Goal: Information Seeking & Learning: Learn about a topic

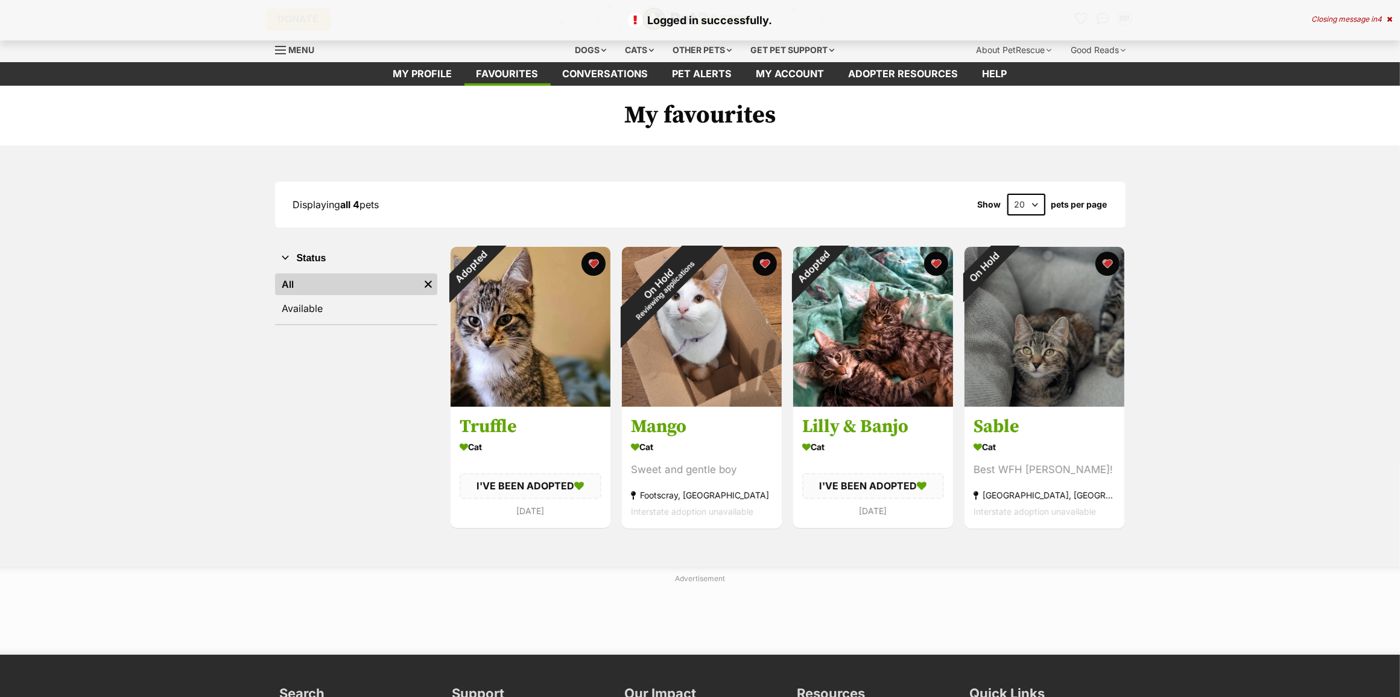
click at [1391, 13] on div "Logged in successfully. Closing message in 4" at bounding box center [700, 20] width 1400 height 40
click at [1389, 20] on icon at bounding box center [1389, 19] width 5 height 7
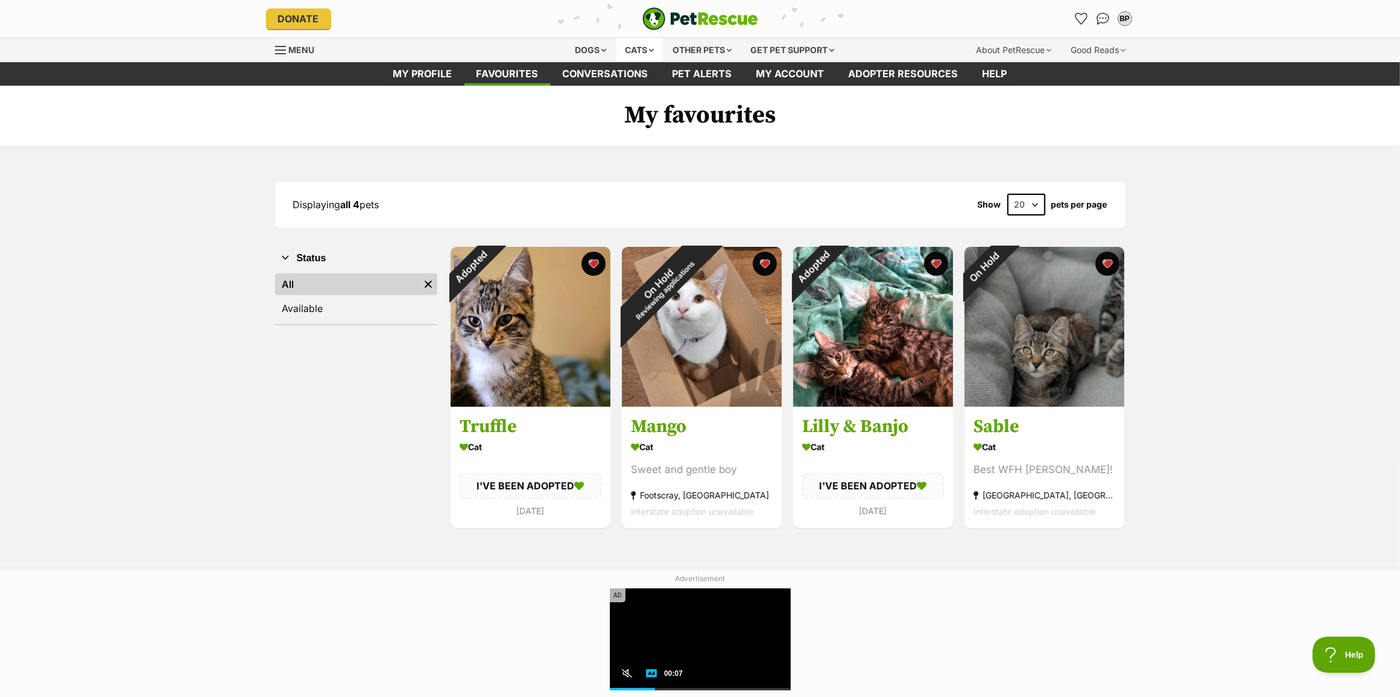
click at [634, 41] on div "Cats" at bounding box center [640, 50] width 46 height 24
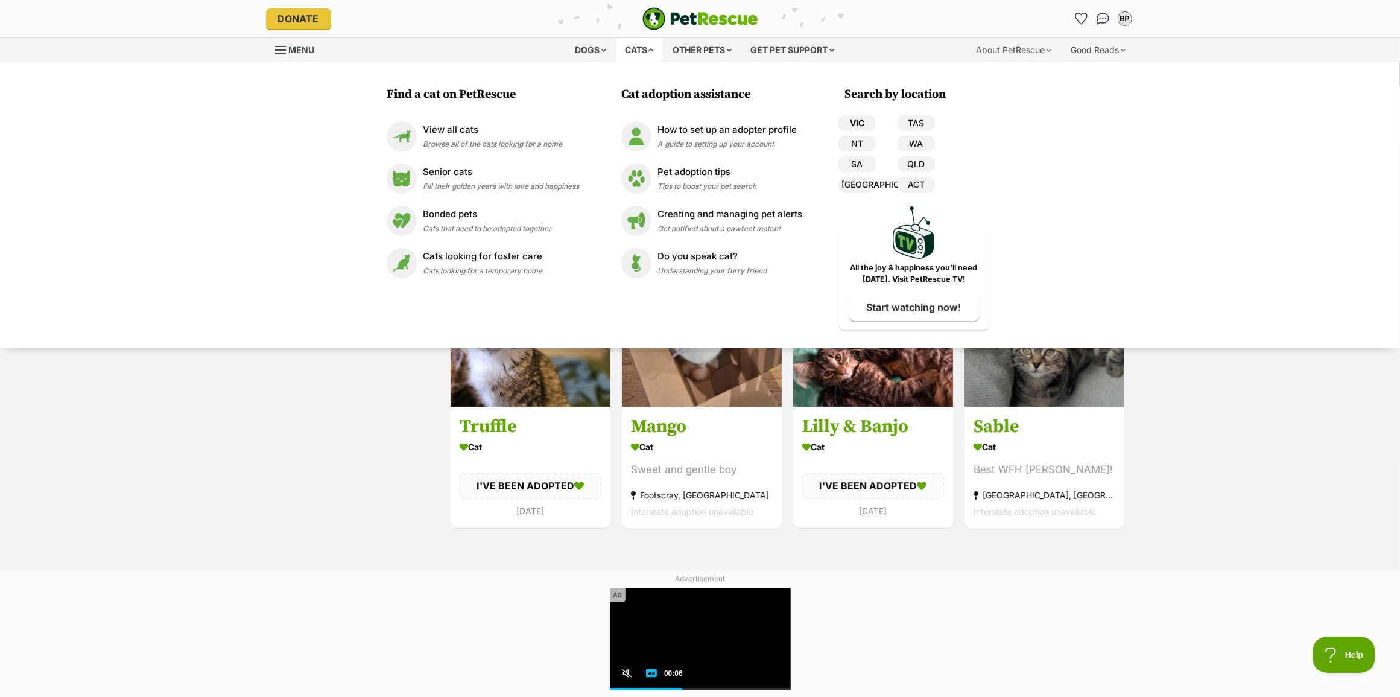
click at [839, 115] on link "VIC" at bounding box center [857, 123] width 37 height 16
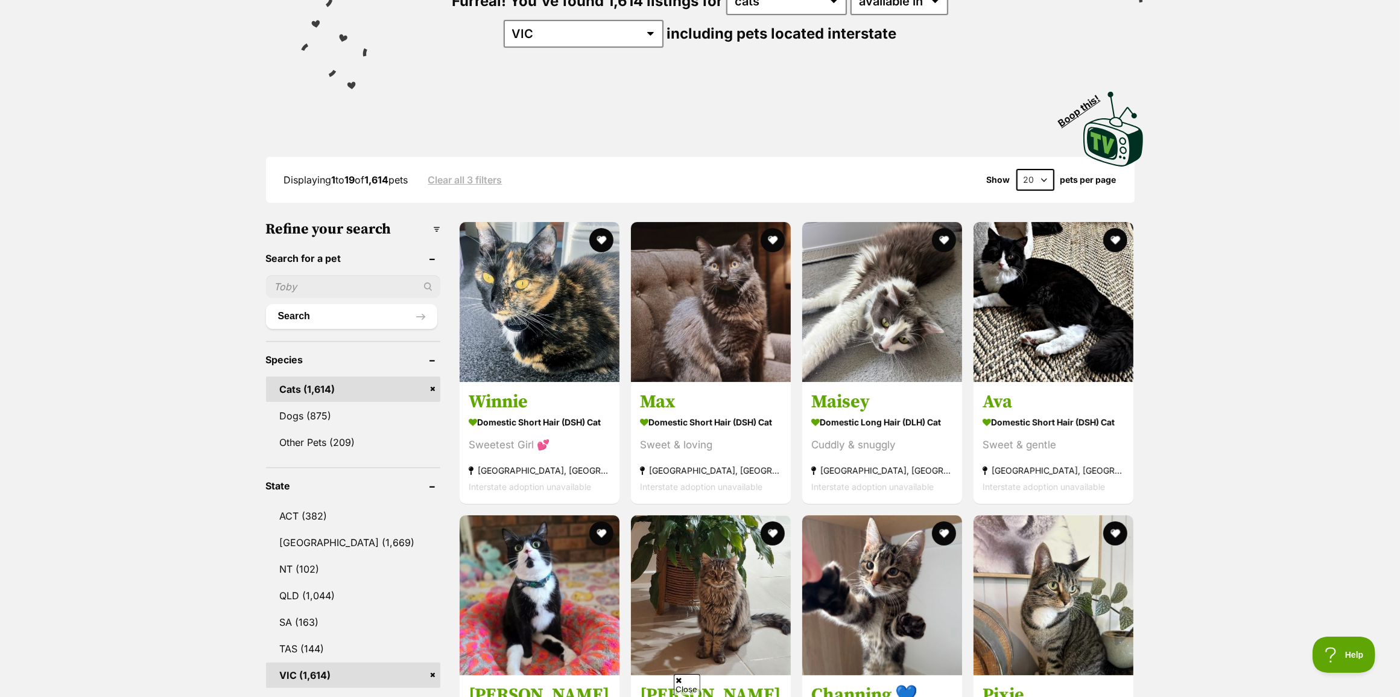
scroll to position [302, 0]
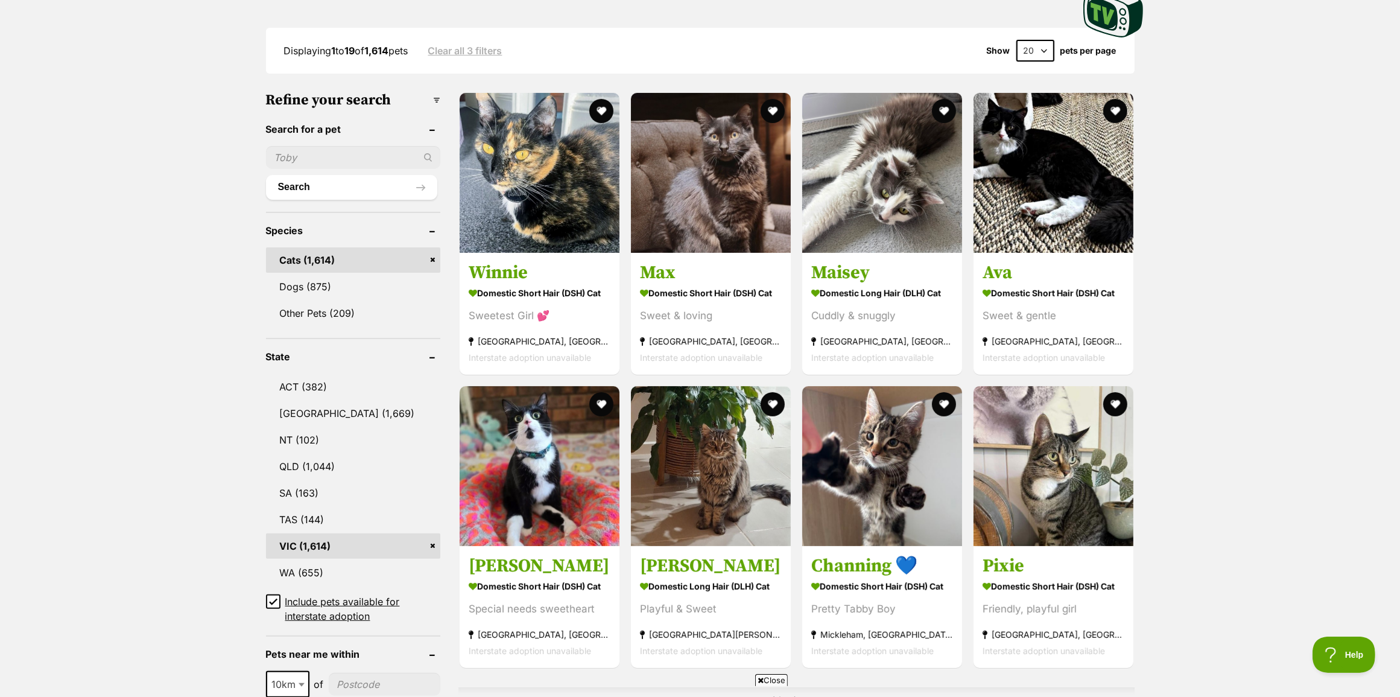
click at [344, 673] on input"] "postcode" at bounding box center [385, 684] width 112 height 23
type input"] "3000"
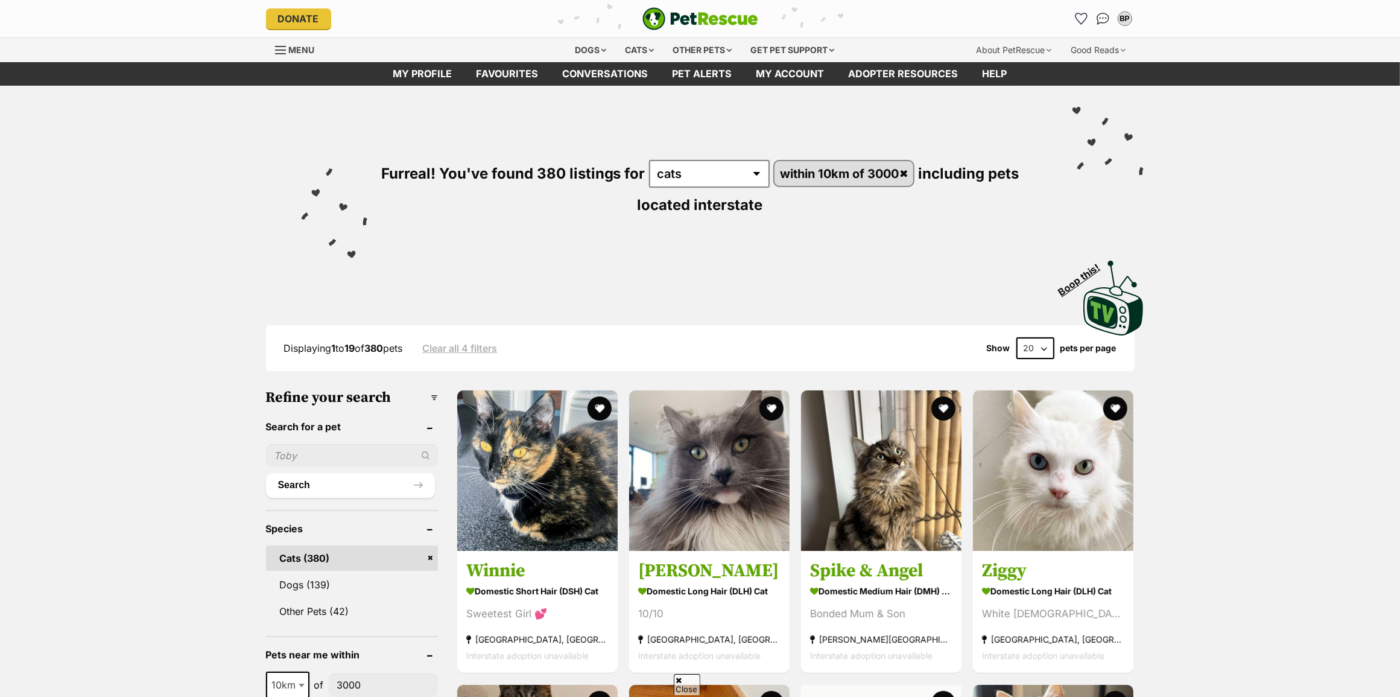
scroll to position [302, 0]
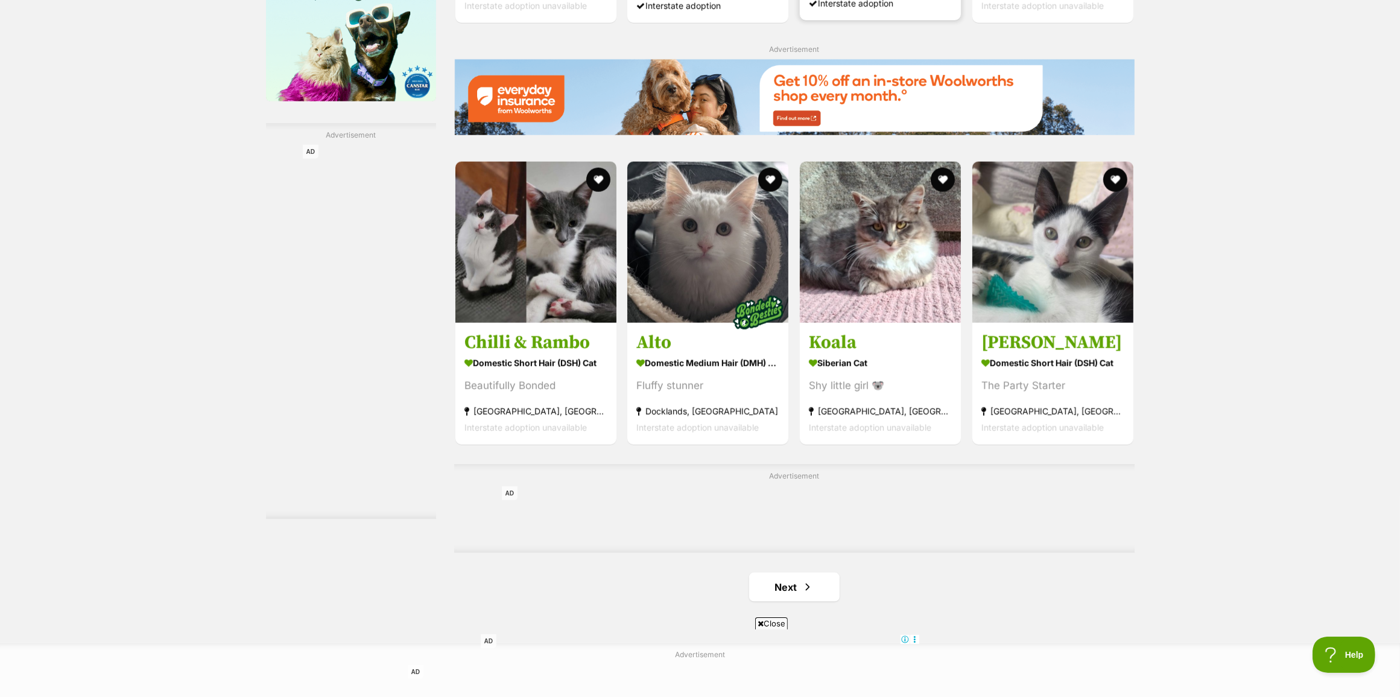
scroll to position [1735, 0]
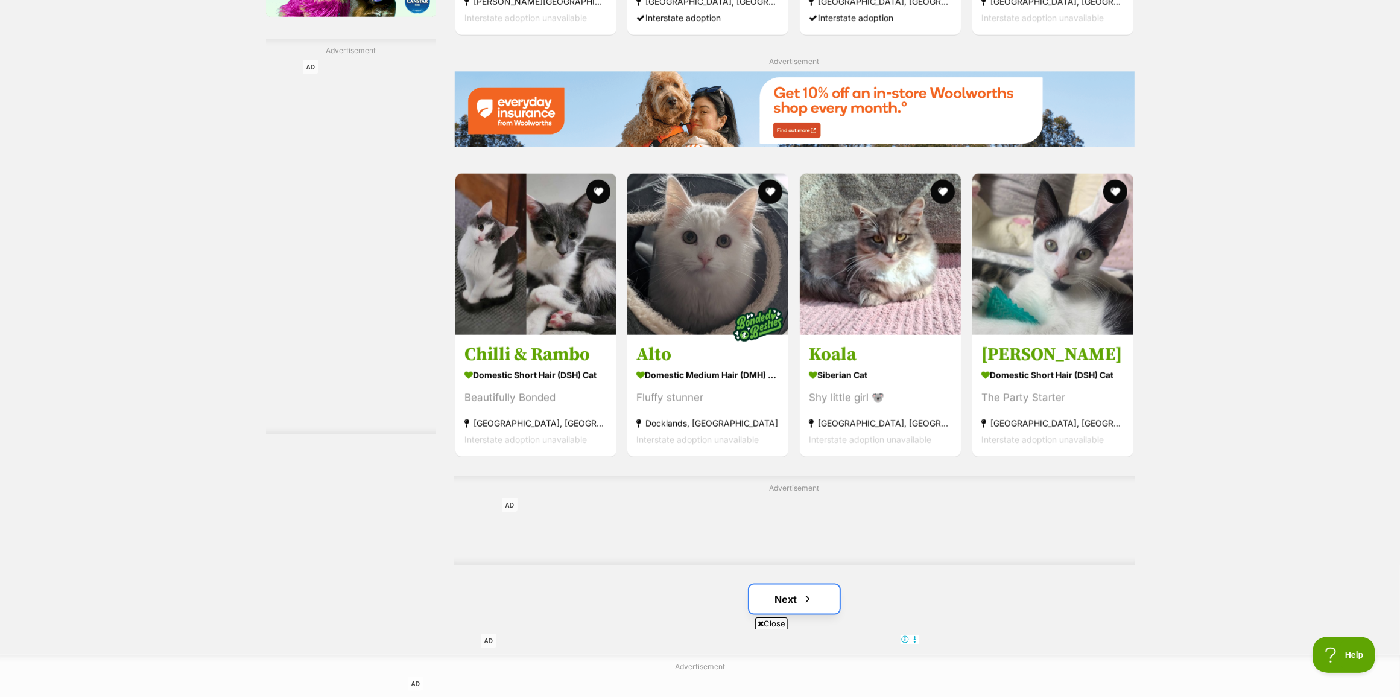
click at [775, 588] on link "Next" at bounding box center [794, 599] width 91 height 29
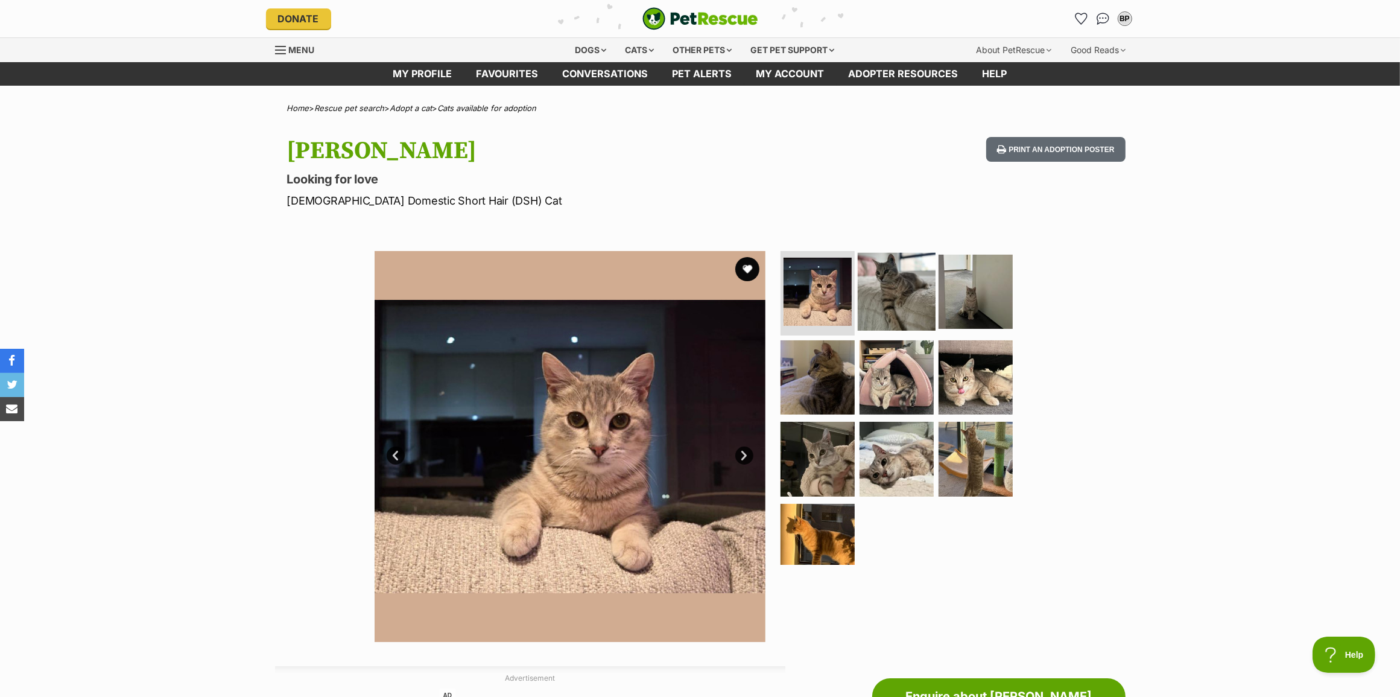
click at [888, 296] on img at bounding box center [897, 292] width 78 height 78
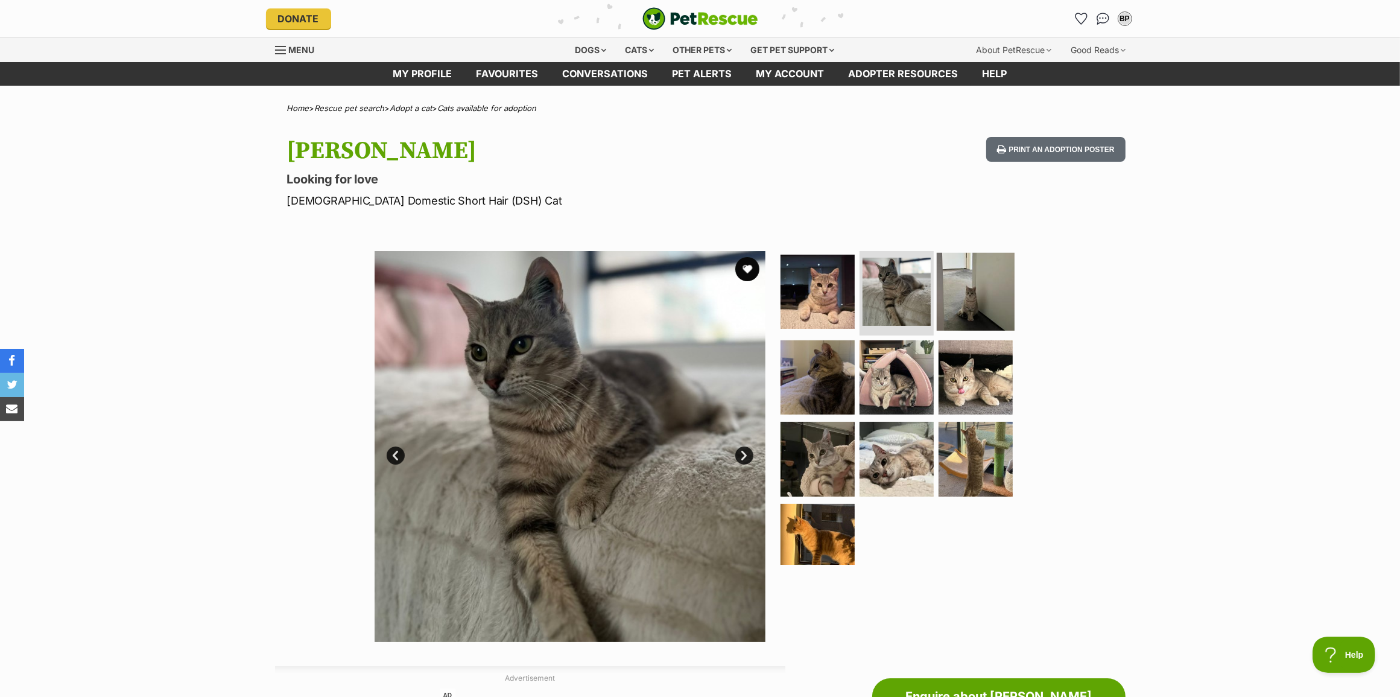
click at [1006, 291] on img at bounding box center [976, 292] width 78 height 78
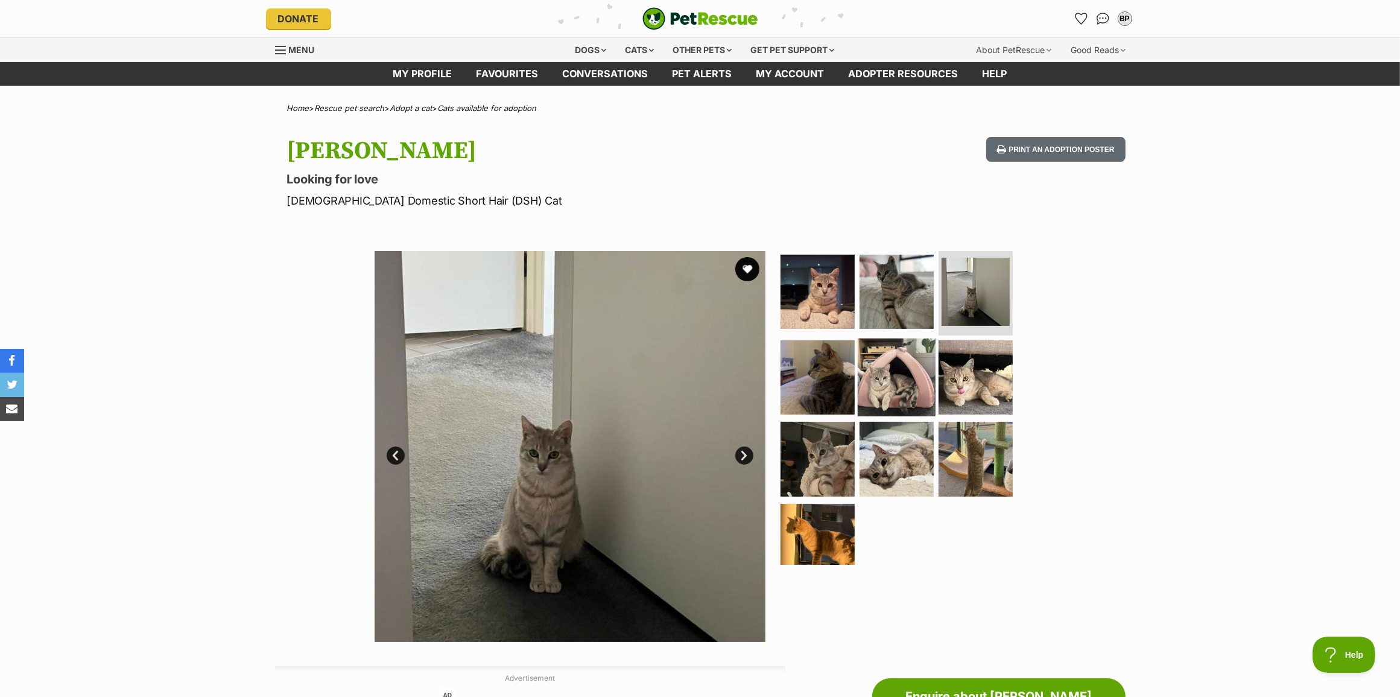
click at [921, 356] on img at bounding box center [897, 377] width 78 height 78
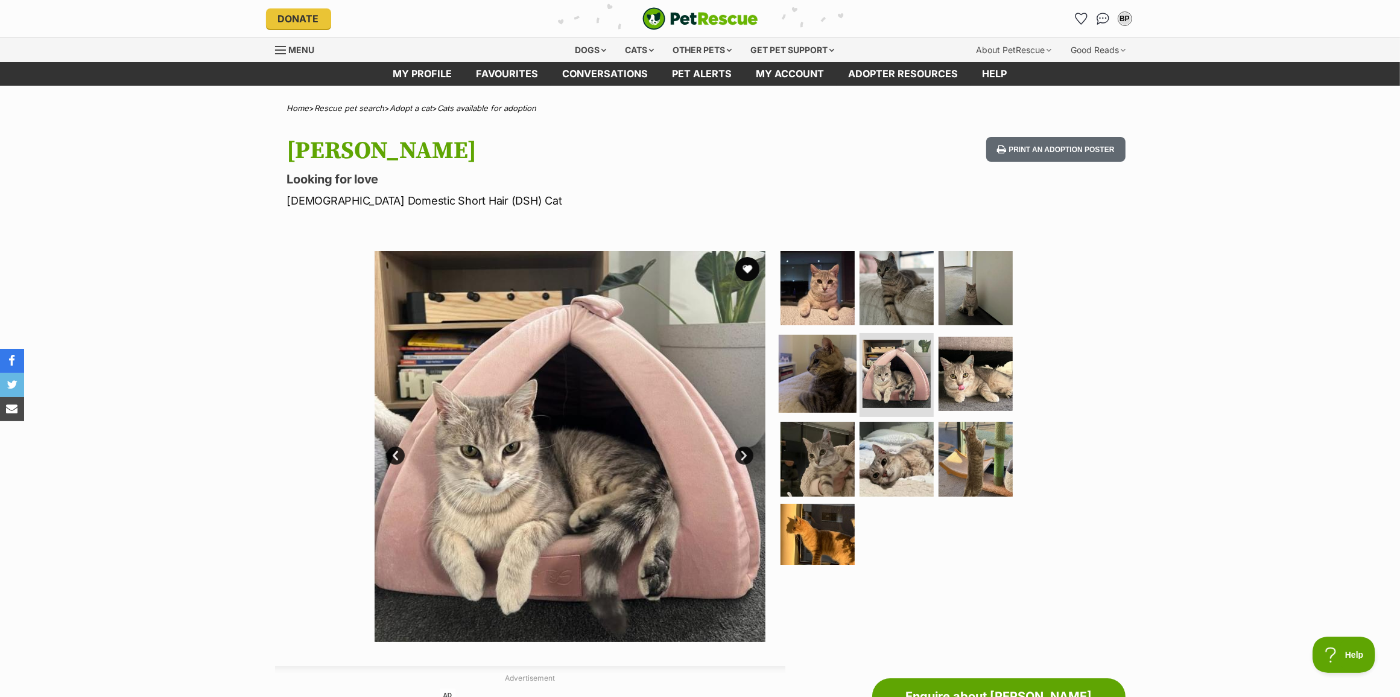
click at [824, 343] on img at bounding box center [818, 373] width 78 height 78
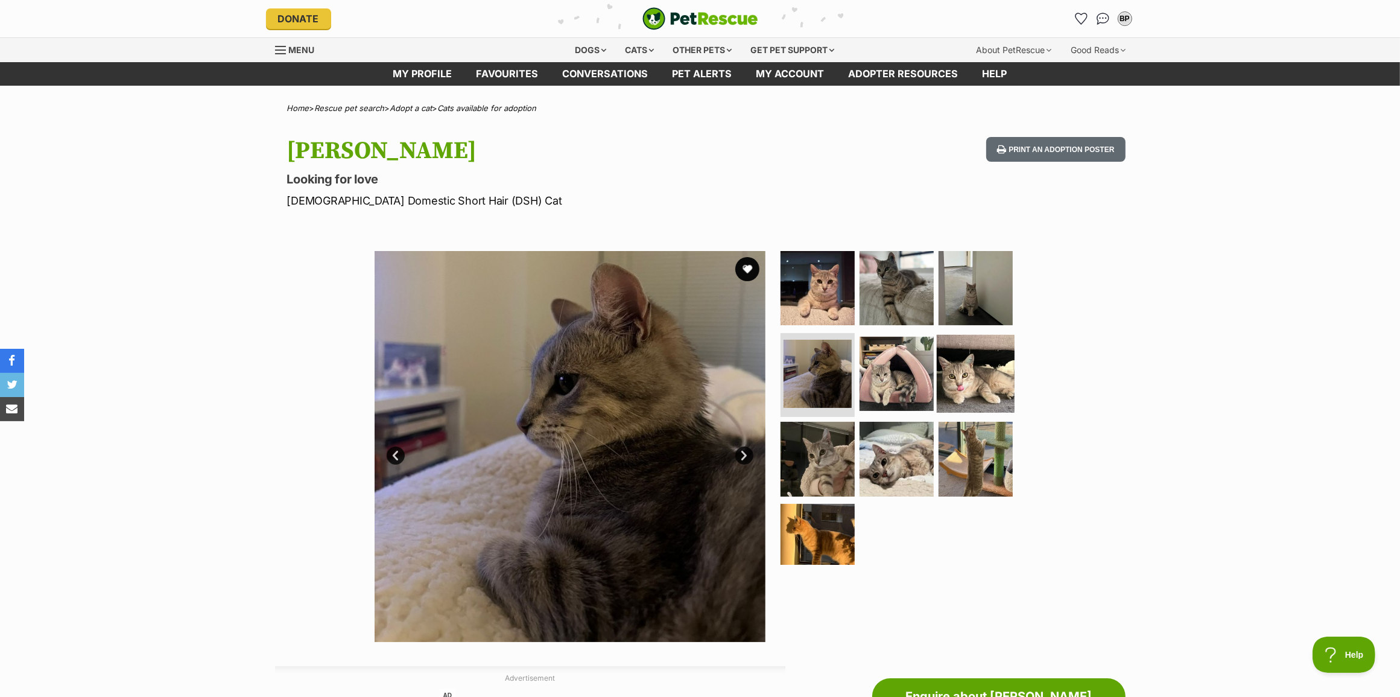
click at [955, 355] on img at bounding box center [976, 373] width 78 height 78
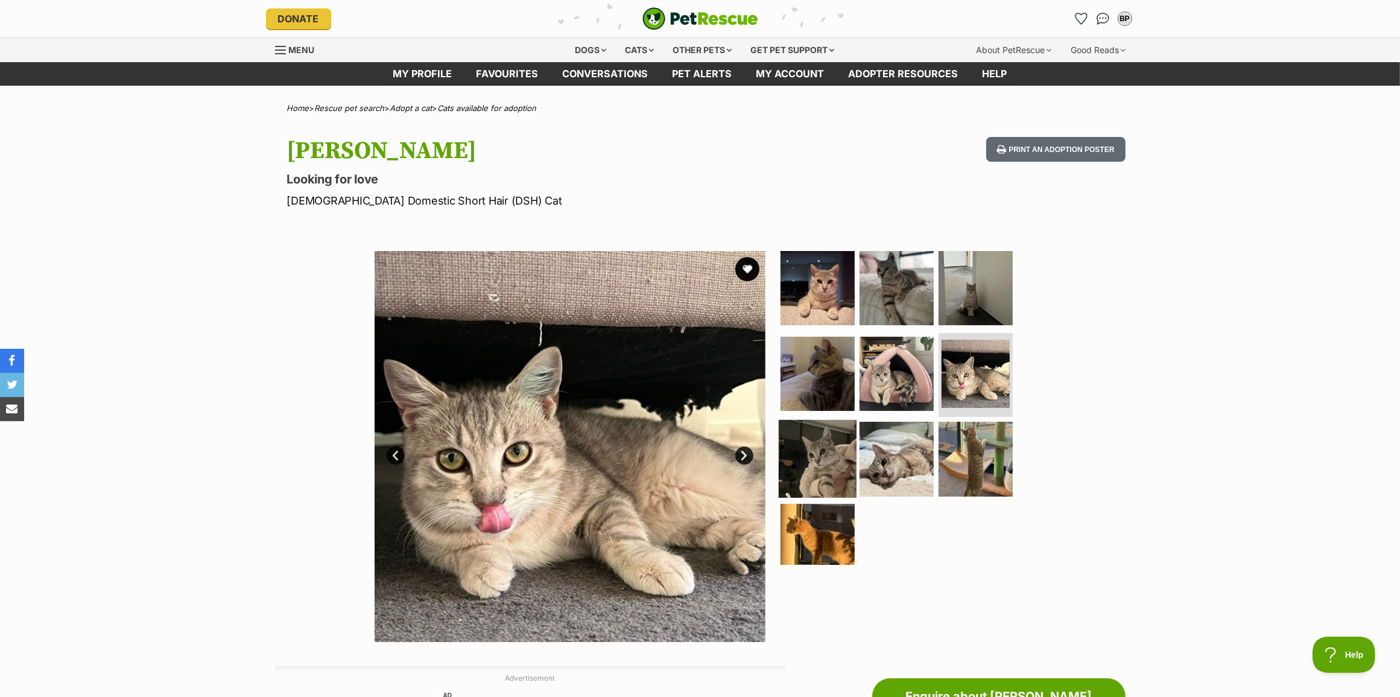
click at [822, 445] on img at bounding box center [818, 459] width 78 height 78
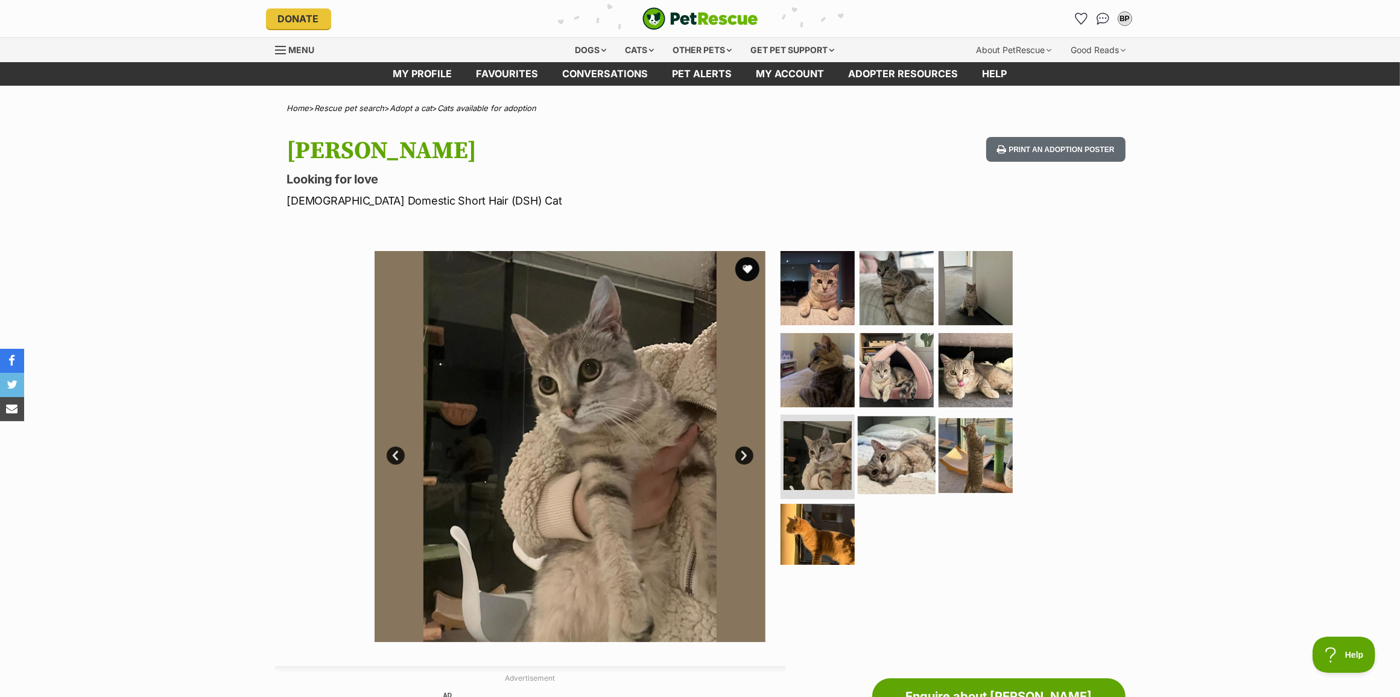
click at [879, 431] on img at bounding box center [897, 455] width 78 height 78
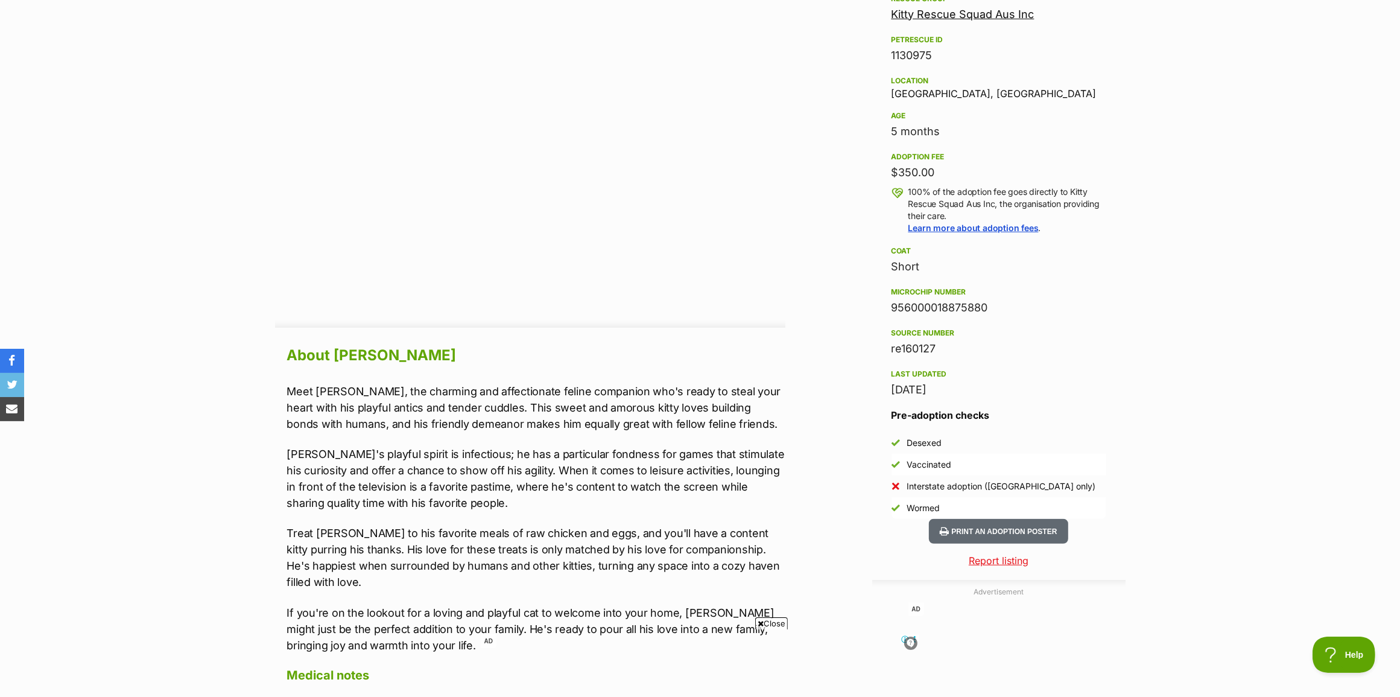
scroll to position [754, 0]
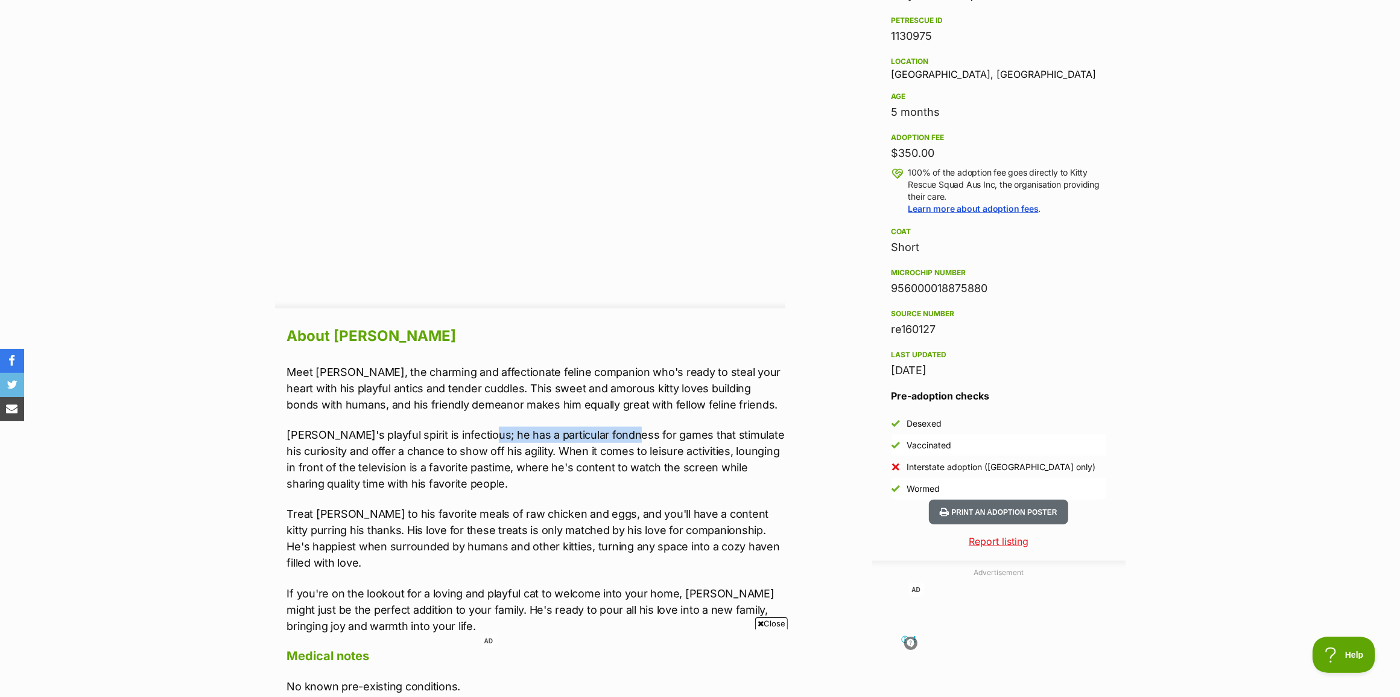
drag, startPoint x: 486, startPoint y: 412, endPoint x: 624, endPoint y: 420, distance: 138.4
click at [624, 427] on p "Romeo's playful spirit is infectious; he has a particular fondness for games th…" at bounding box center [536, 459] width 498 height 65
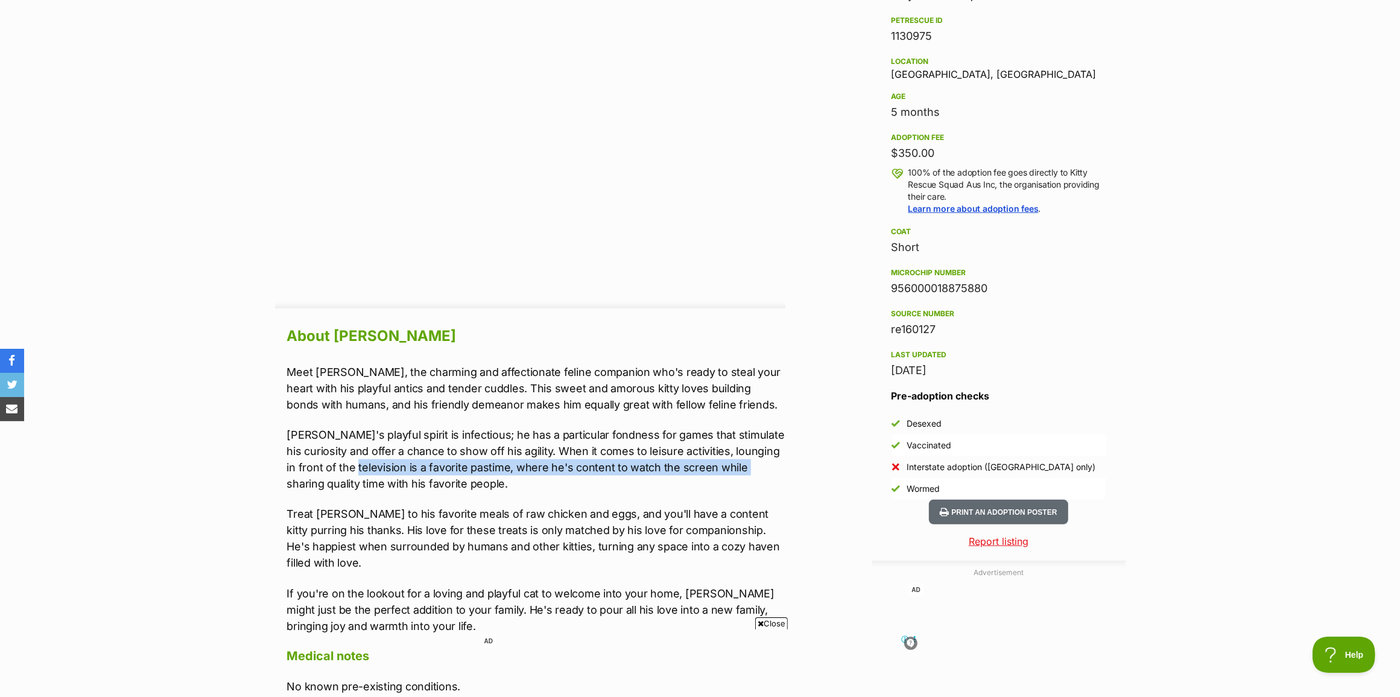
drag, startPoint x: 288, startPoint y: 472, endPoint x: 380, endPoint y: 460, distance: 93.1
click at [380, 460] on p "Romeo's playful spirit is infectious; he has a particular fondness for games th…" at bounding box center [536, 459] width 498 height 65
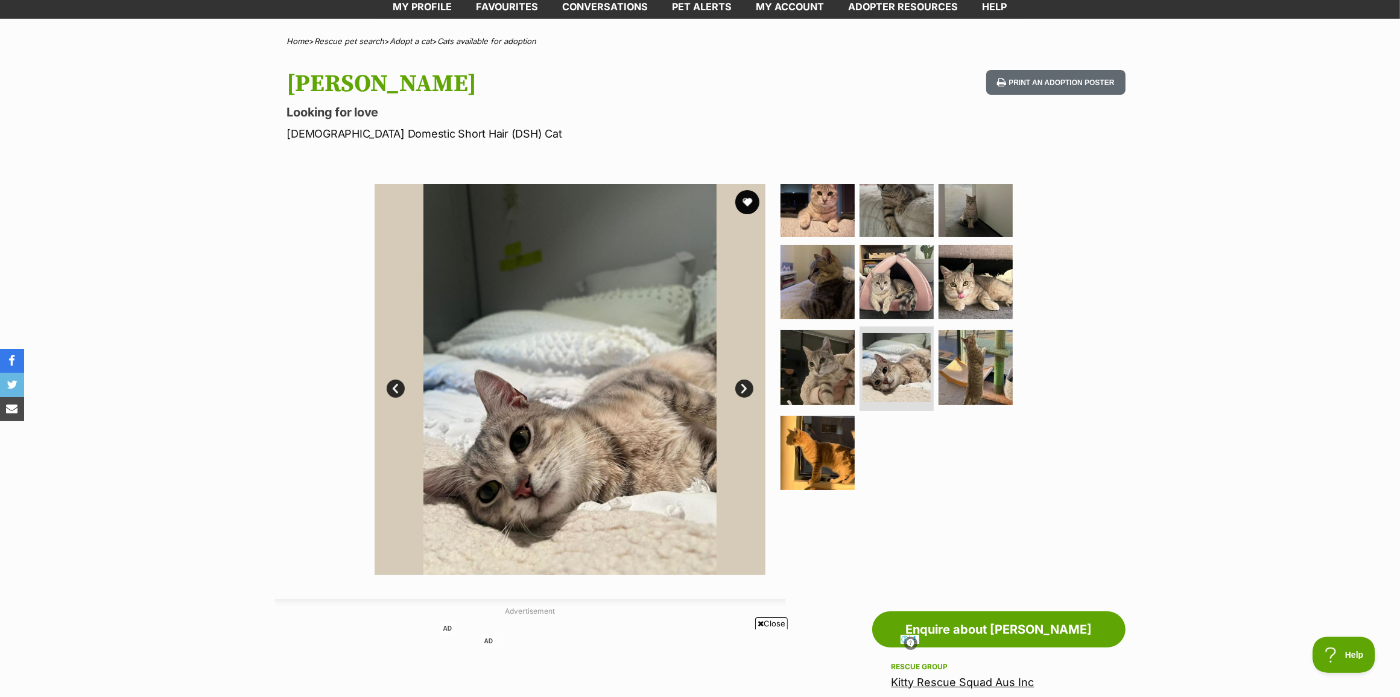
scroll to position [0, 0]
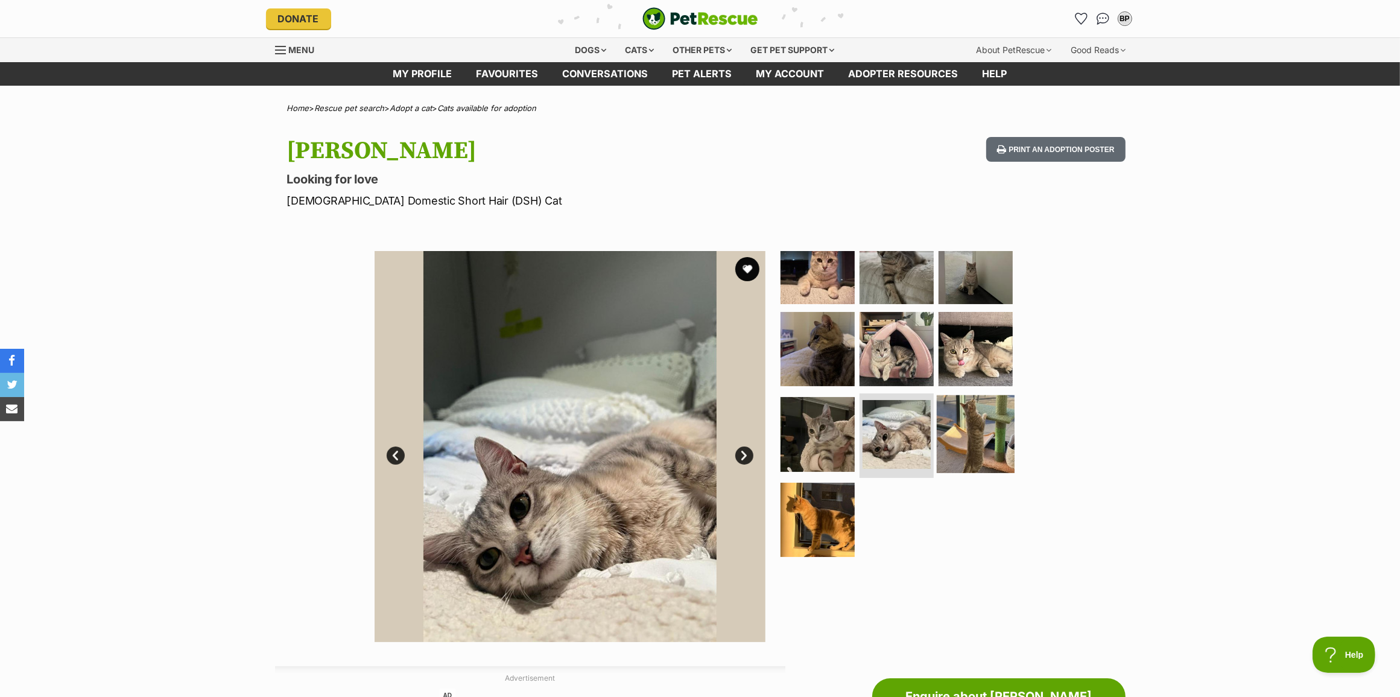
click at [979, 414] on img at bounding box center [976, 434] width 78 height 78
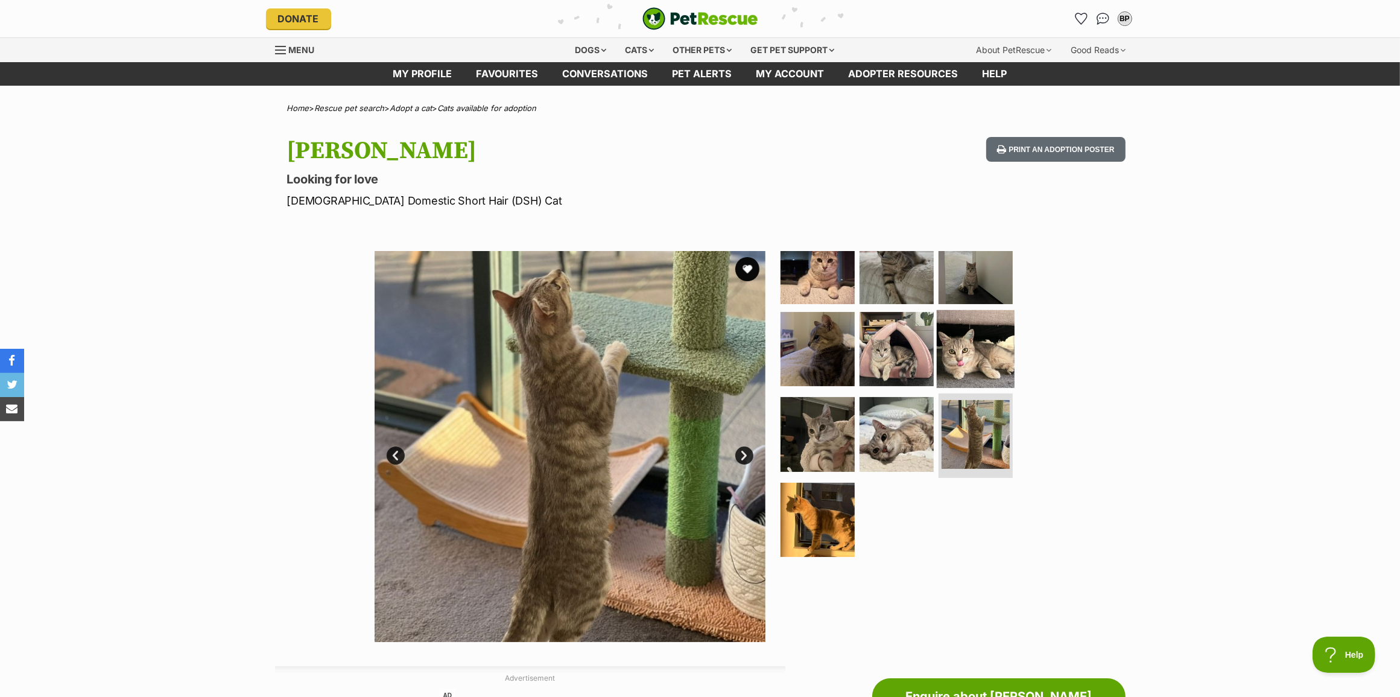
click at [952, 328] on img at bounding box center [976, 349] width 78 height 78
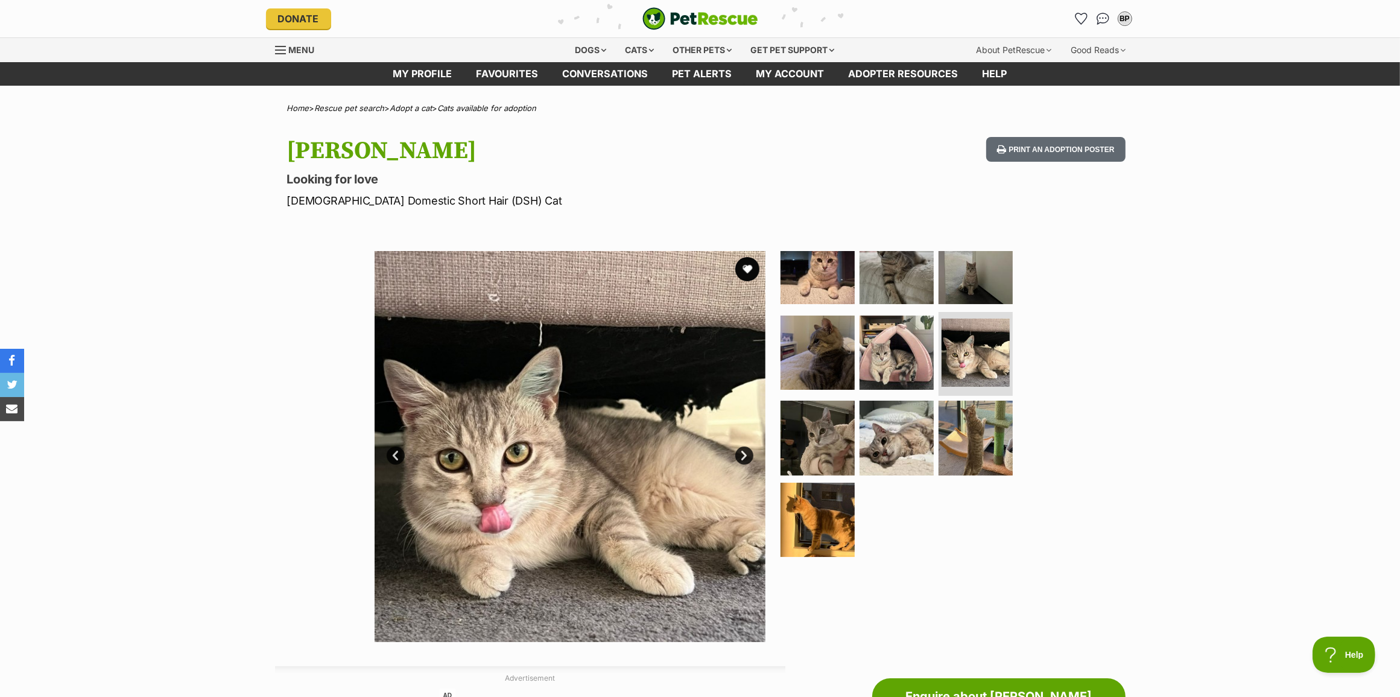
scroll to position [0, 0]
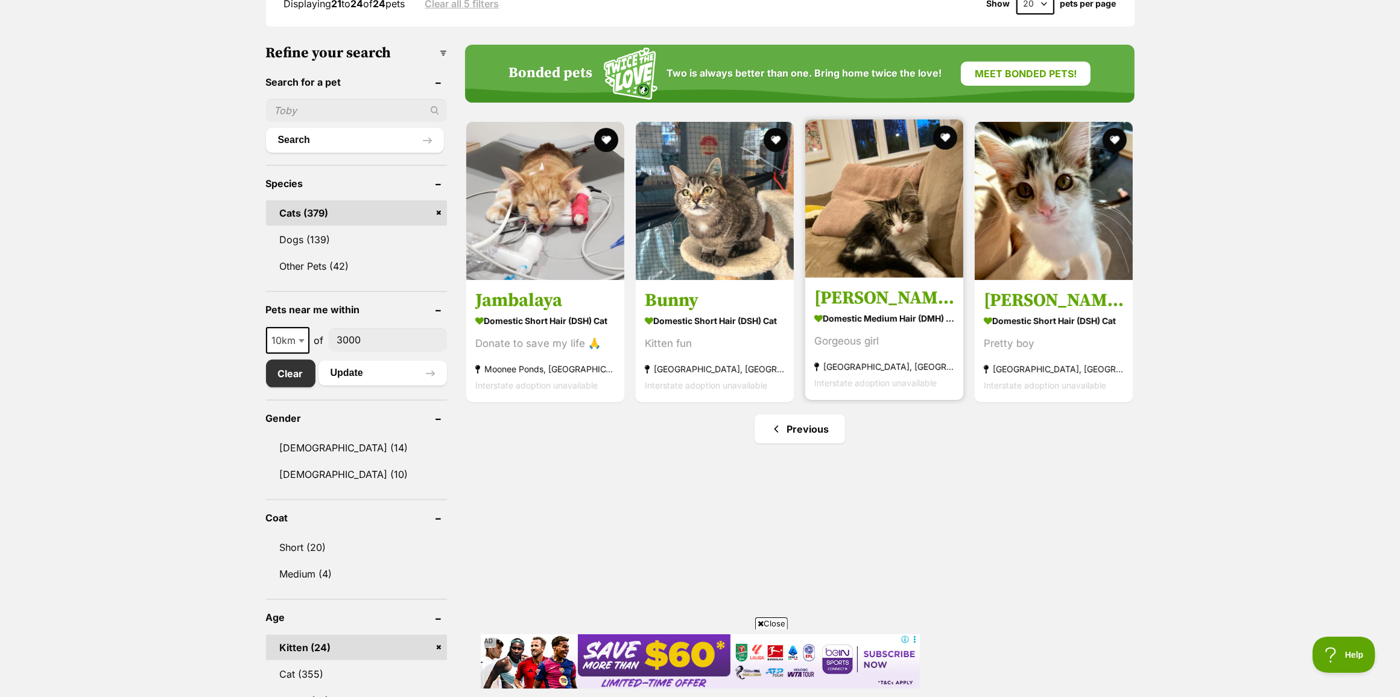
scroll to position [377, 0]
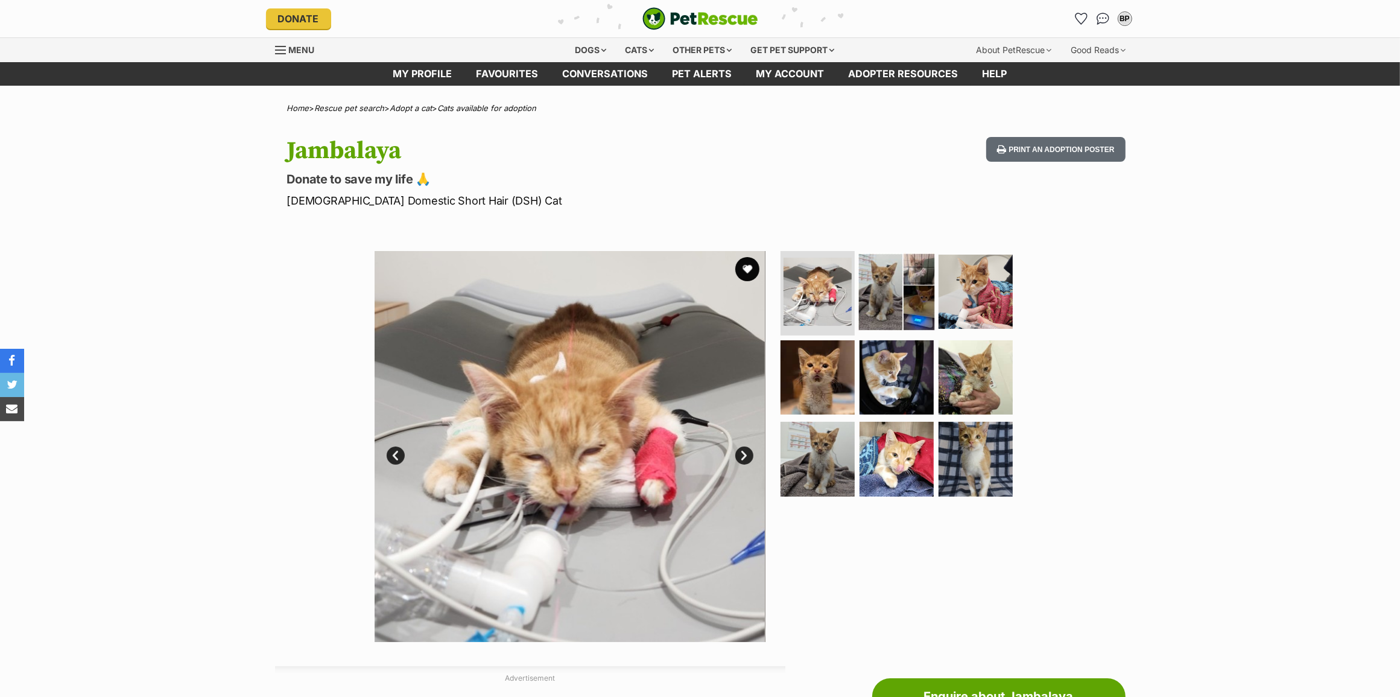
click at [882, 279] on img at bounding box center [897, 292] width 78 height 78
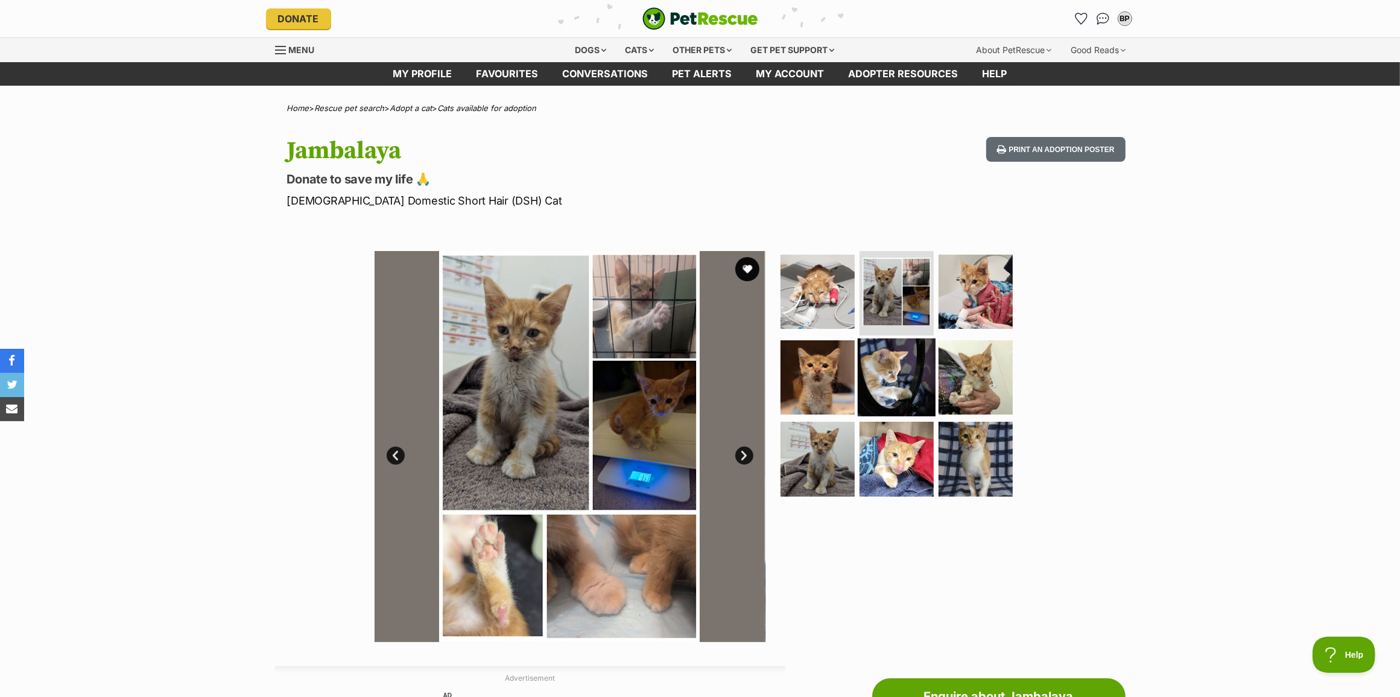
click at [883, 338] on img at bounding box center [897, 377] width 78 height 78
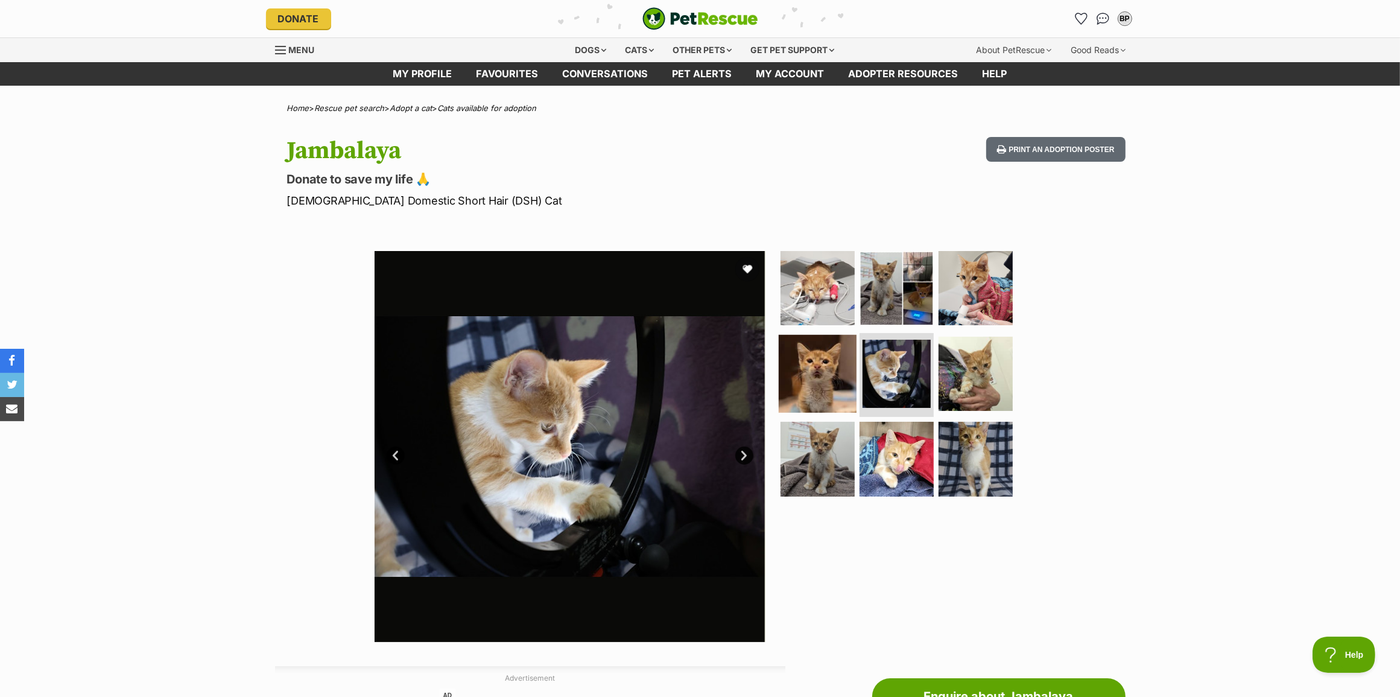
click at [844, 351] on img at bounding box center [818, 373] width 78 height 78
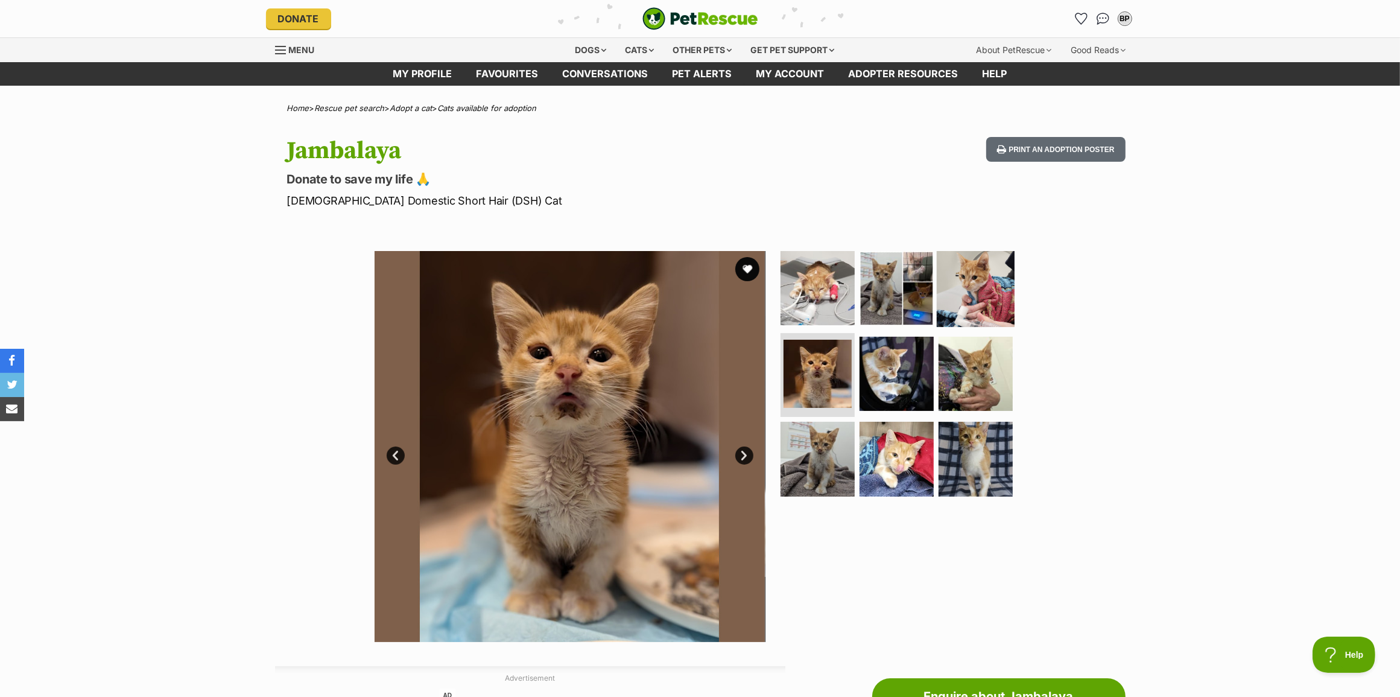
click at [987, 261] on img at bounding box center [976, 288] width 78 height 78
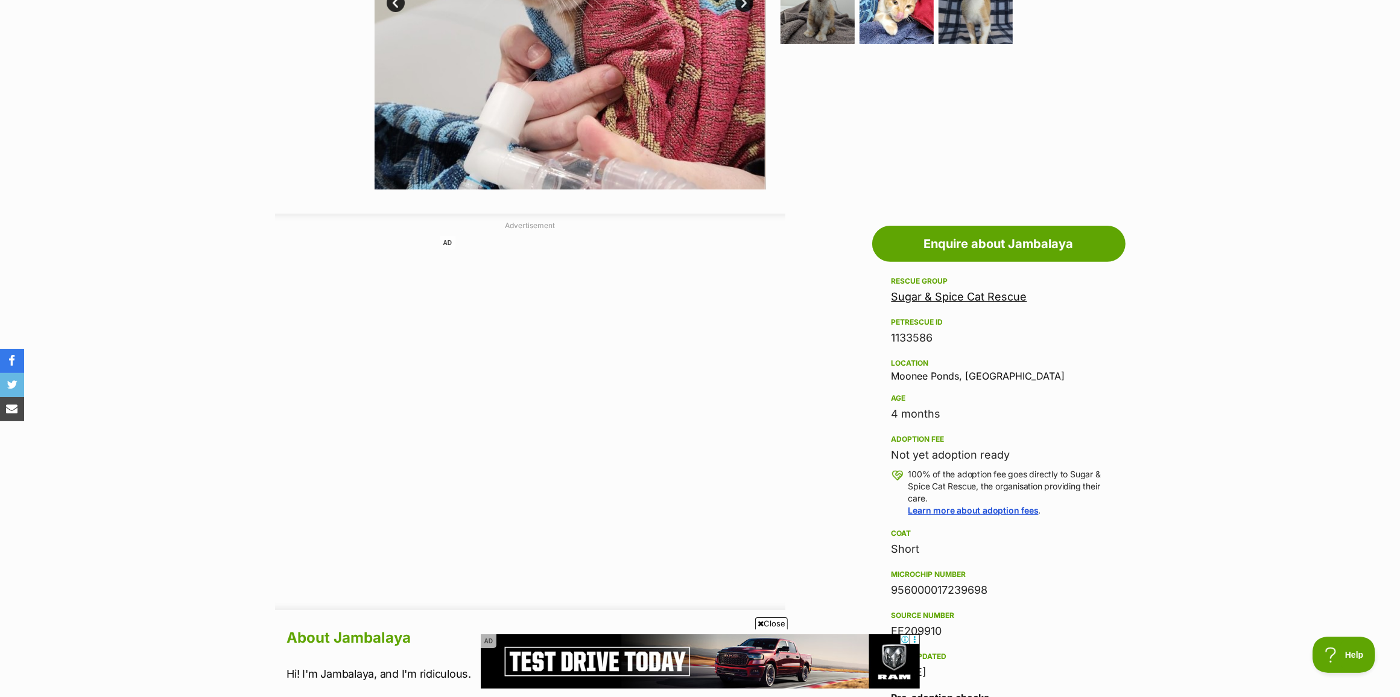
scroll to position [226, 0]
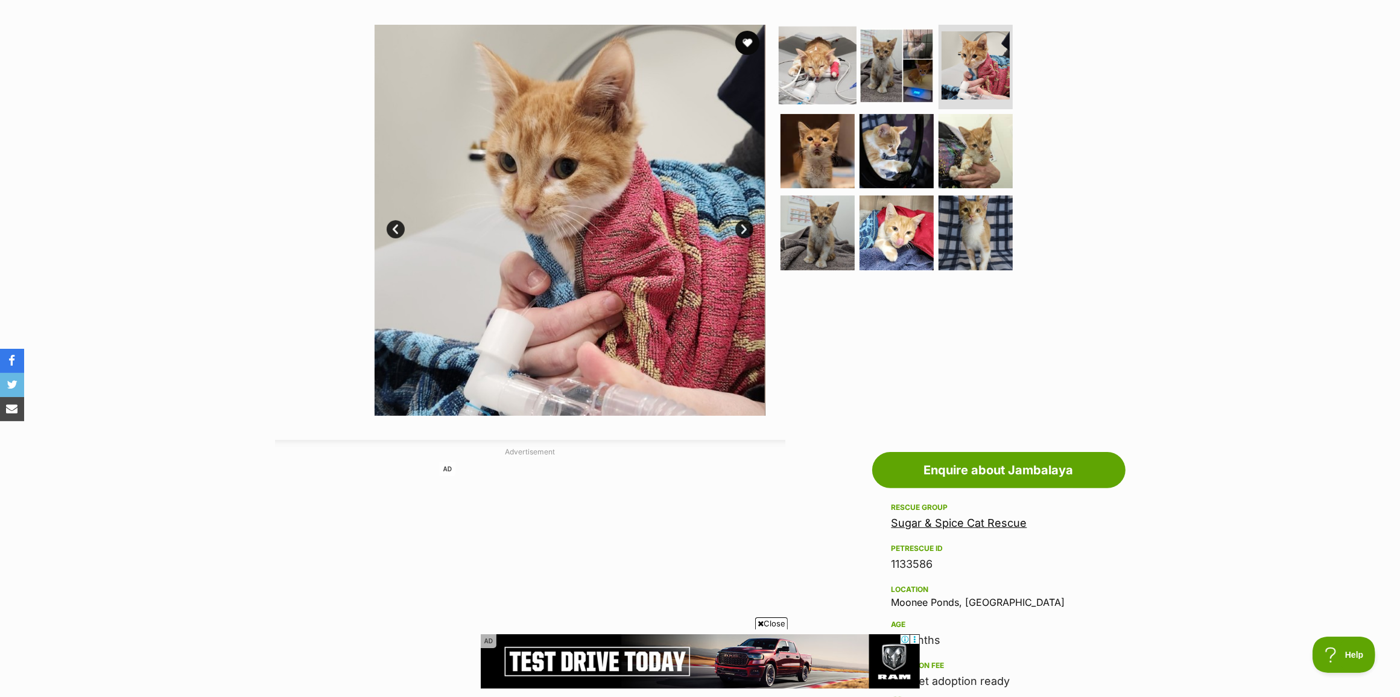
click at [833, 50] on img at bounding box center [818, 66] width 78 height 78
